Goal: Information Seeking & Learning: Learn about a topic

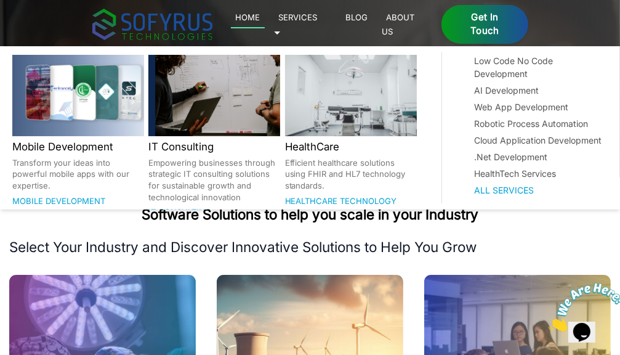
click at [318, 20] on link "Services 🞃" at bounding box center [296, 24] width 44 height 28
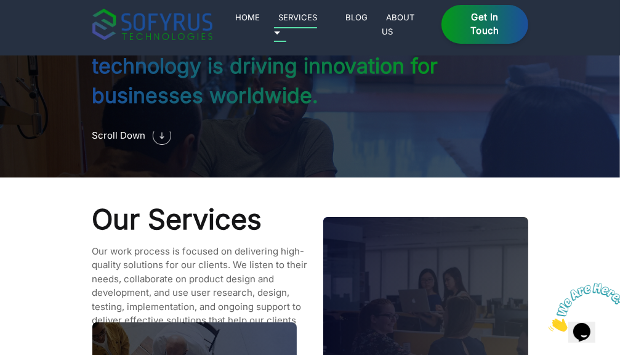
scroll to position [1013, 0]
